Goal: Navigation & Orientation: Find specific page/section

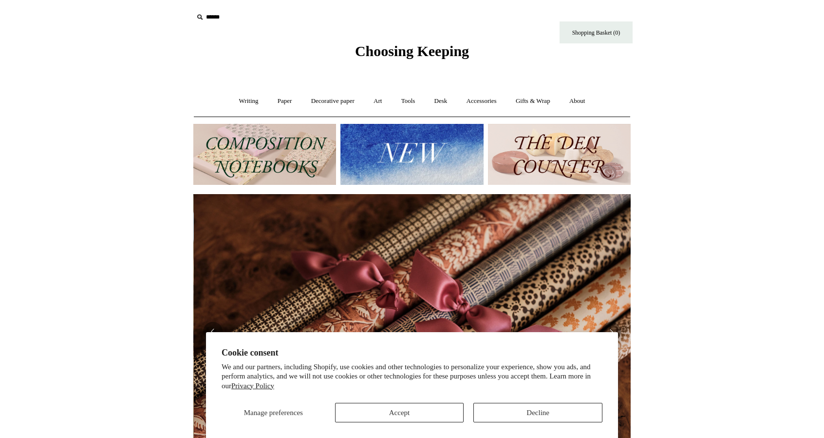
scroll to position [0, 875]
drag, startPoint x: 729, startPoint y: 137, endPoint x: 713, endPoint y: 147, distance: 19.0
click at [729, 137] on html "Cookie consent We and our partners, including Shopify, use cookies and other te…" at bounding box center [412, 410] width 824 height 821
click at [443, 102] on link "Desk +" at bounding box center [441, 101] width 31 height 26
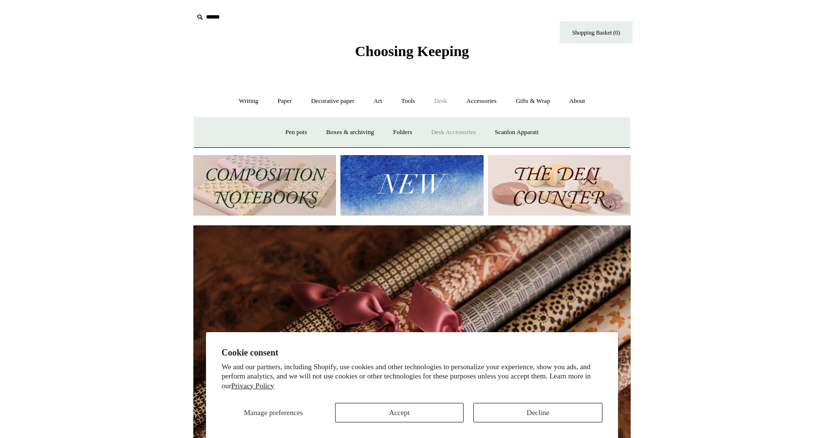
click at [471, 130] on link "Desk Accessories" at bounding box center [453, 132] width 62 height 26
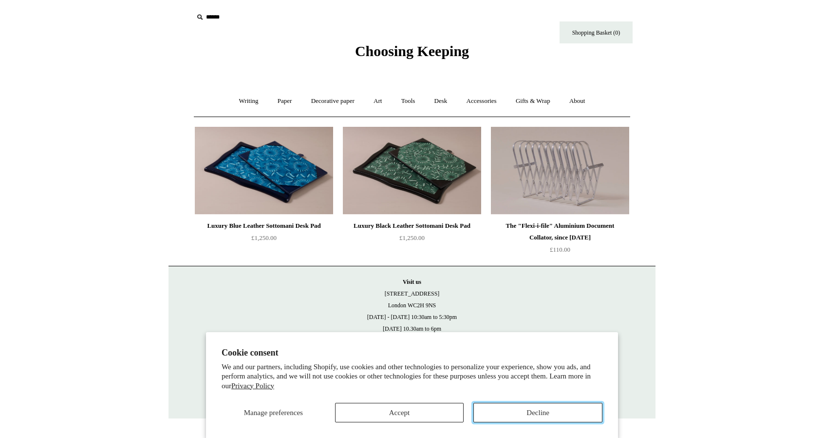
click at [538, 407] on button "Decline" at bounding box center [538, 411] width 129 height 19
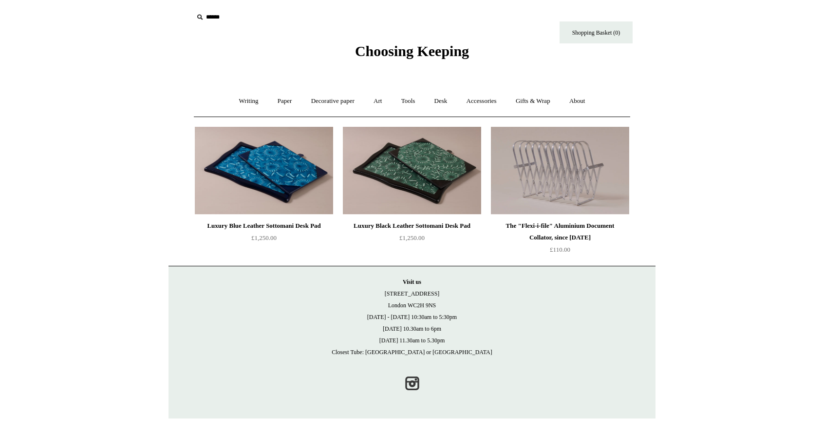
click at [700, 227] on html "Cookie consent We and our partners, including Shopify, use cookies and other te…" at bounding box center [412, 209] width 824 height 418
click at [269, 103] on link "Paper +" at bounding box center [285, 101] width 32 height 26
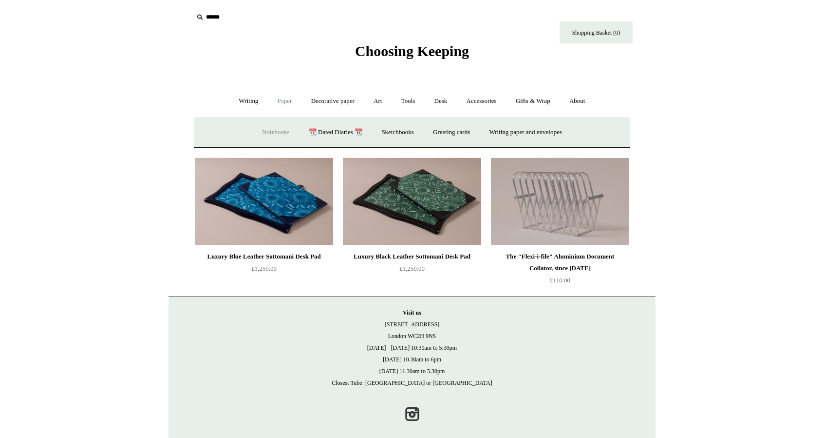
click at [277, 128] on link "Notebooks +" at bounding box center [275, 132] width 45 height 26
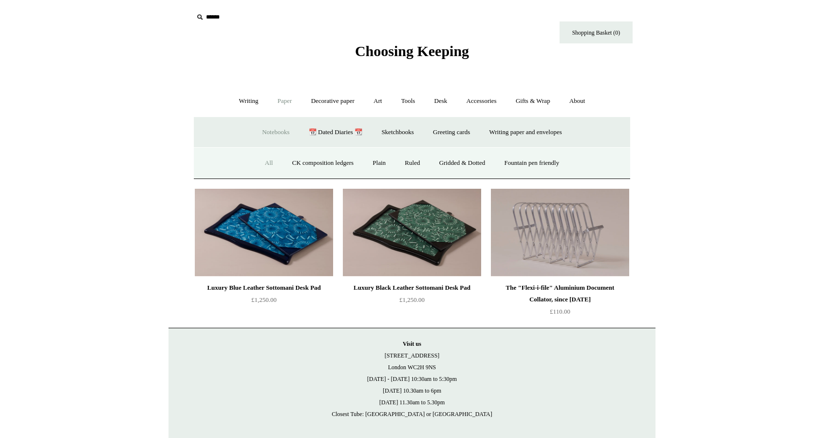
click at [264, 158] on link "All" at bounding box center [269, 163] width 26 height 26
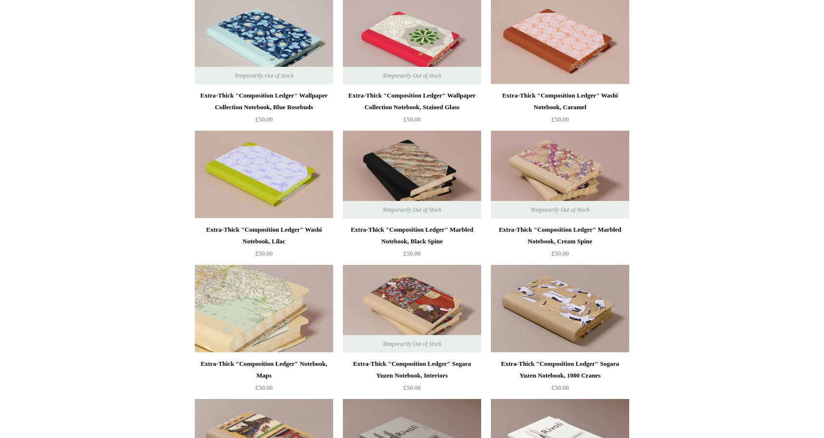
scroll to position [1348, 0]
